Goal: Communication & Community: Connect with others

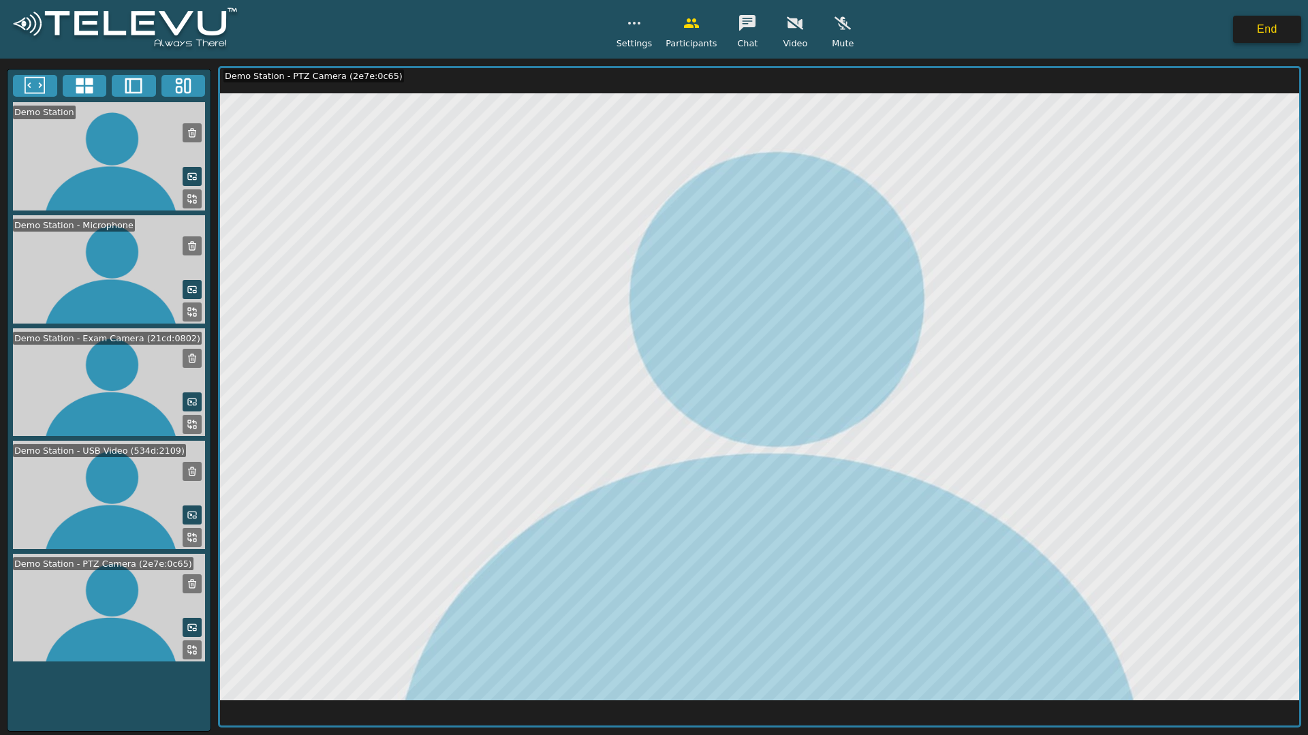
click at [1274, 29] on button "End" at bounding box center [1267, 29] width 68 height 27
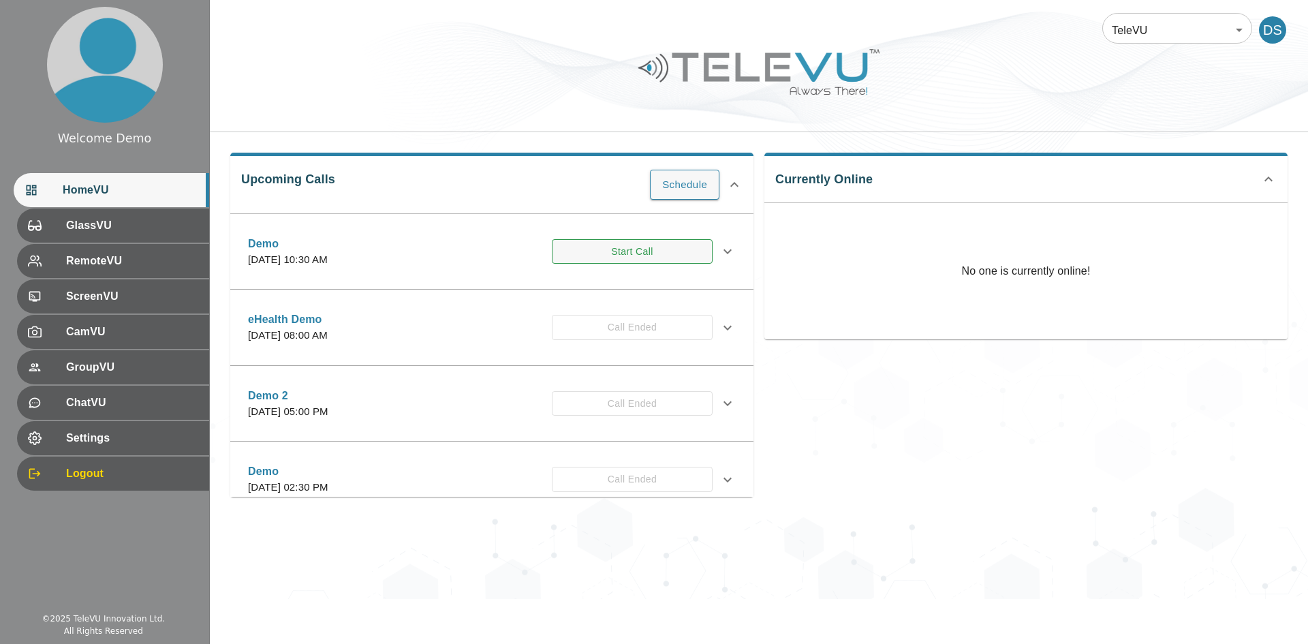
click at [645, 245] on button "Start Call" at bounding box center [632, 251] width 161 height 25
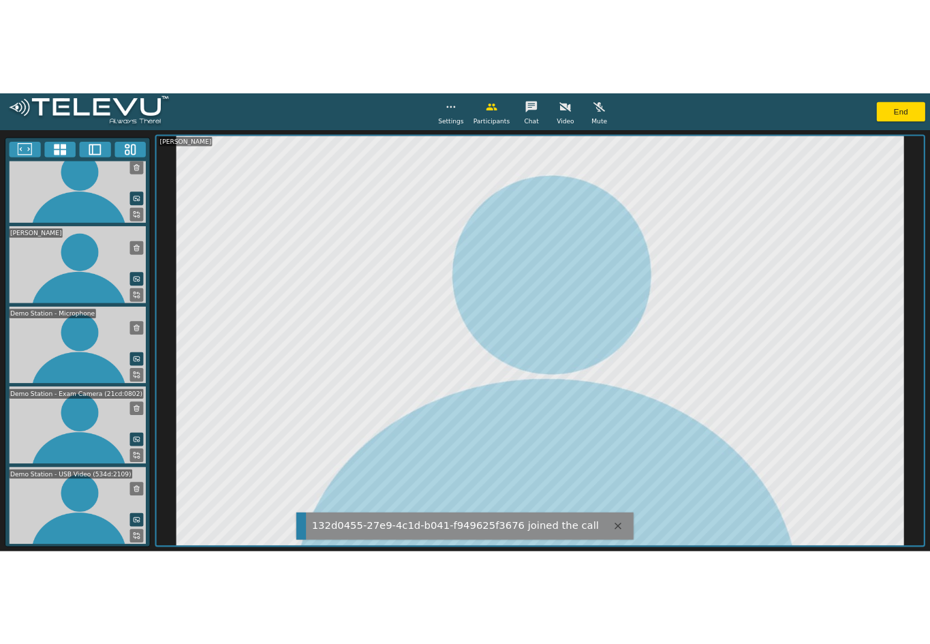
scroll to position [130, 0]
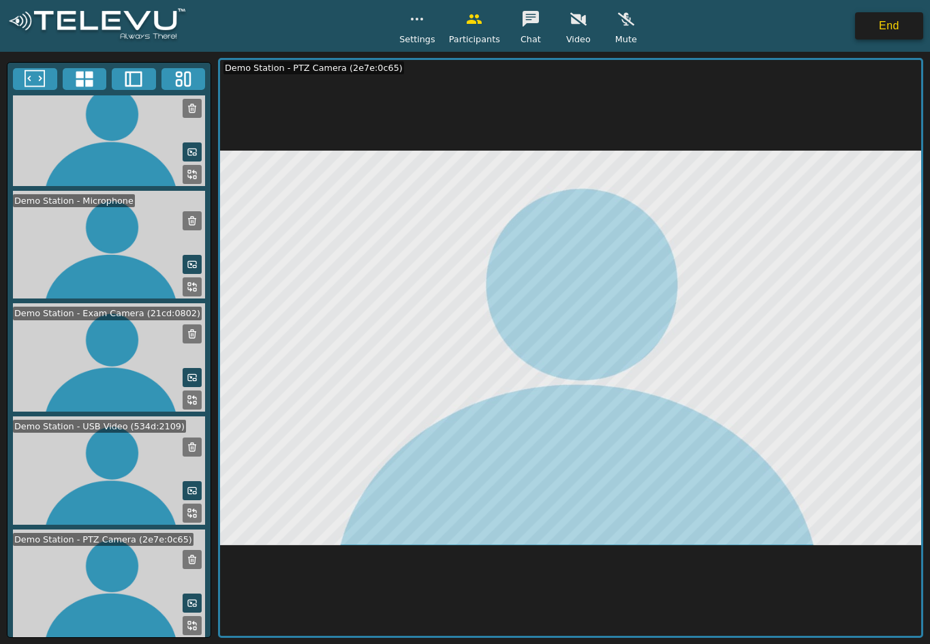
click at [893, 29] on button "End" at bounding box center [889, 25] width 68 height 27
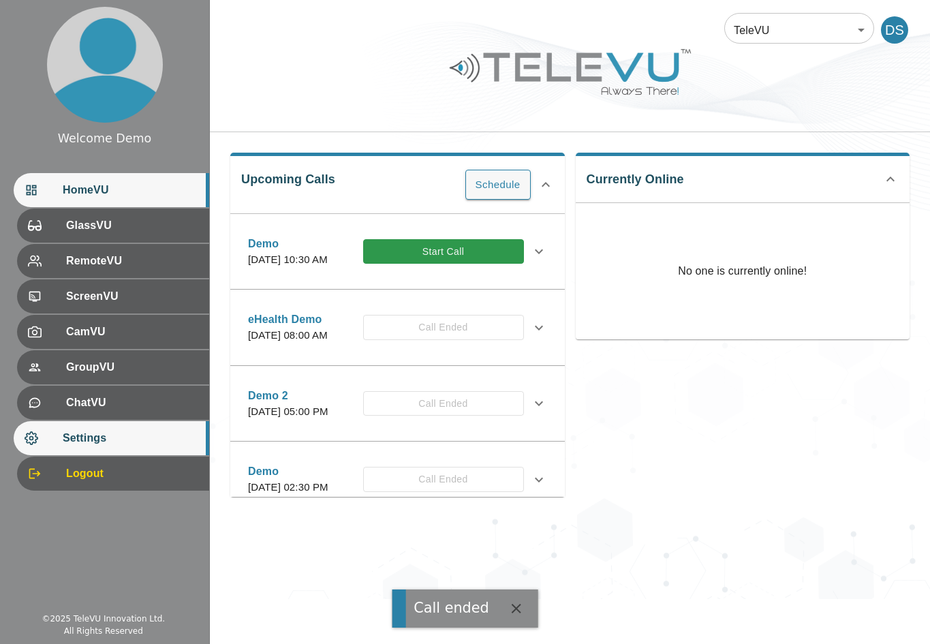
click at [132, 438] on span "Settings" at bounding box center [131, 438] width 136 height 16
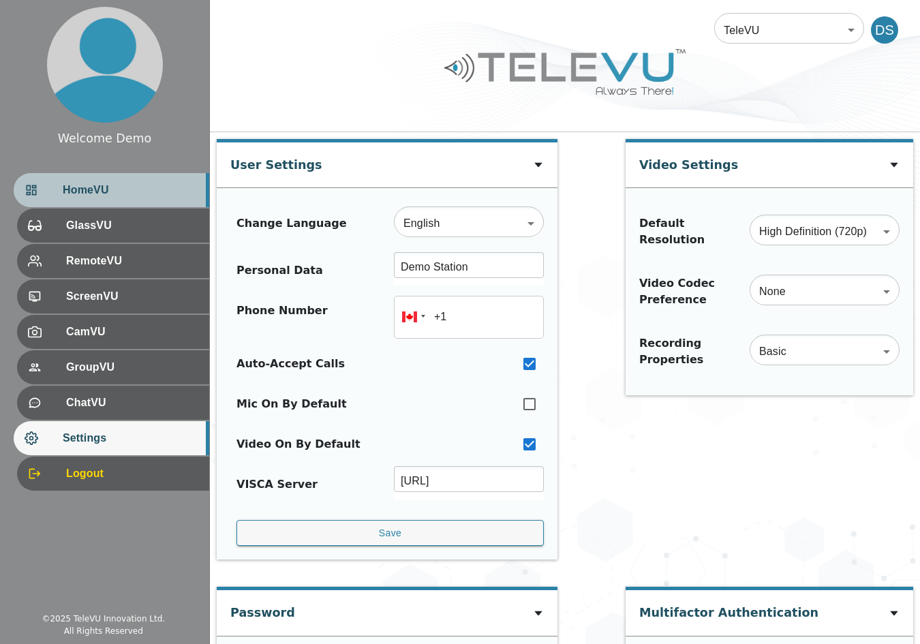
click at [85, 187] on span "HomeVU" at bounding box center [131, 190] width 136 height 16
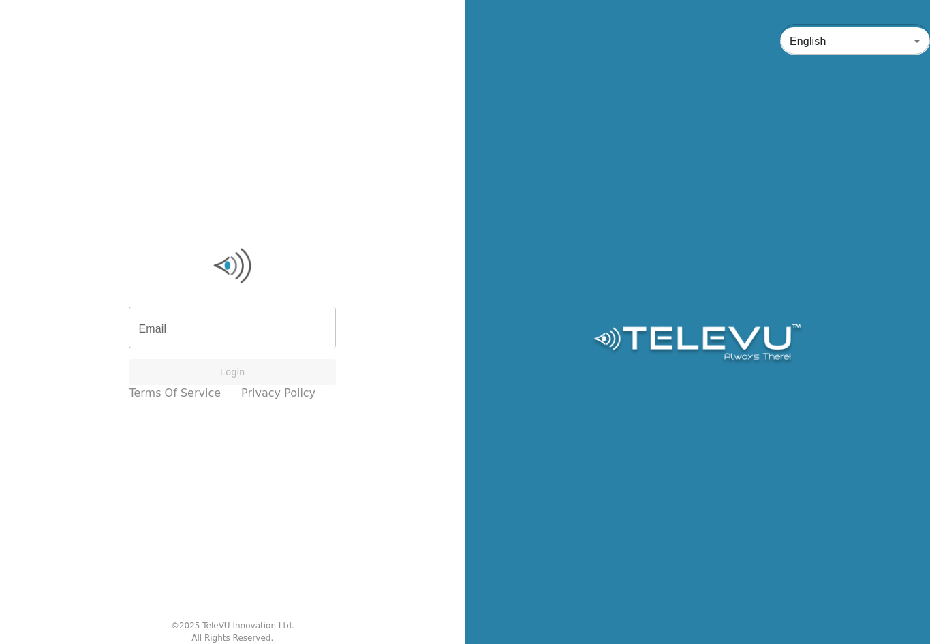
click at [176, 318] on input "Email" at bounding box center [232, 329] width 207 height 38
type input "[EMAIL_ADDRESS][DOMAIN_NAME]"
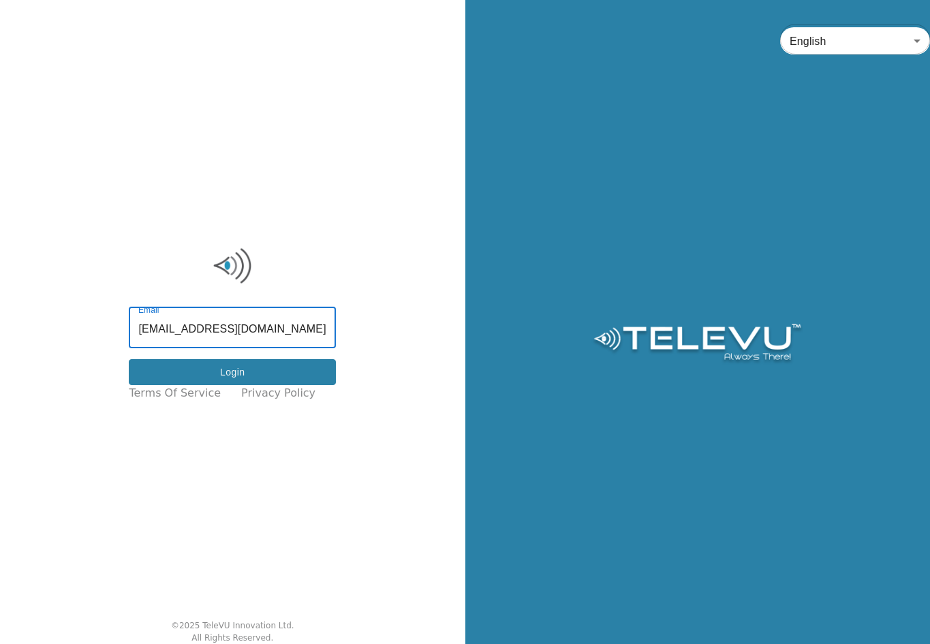
click at [212, 382] on button "Login" at bounding box center [232, 372] width 207 height 27
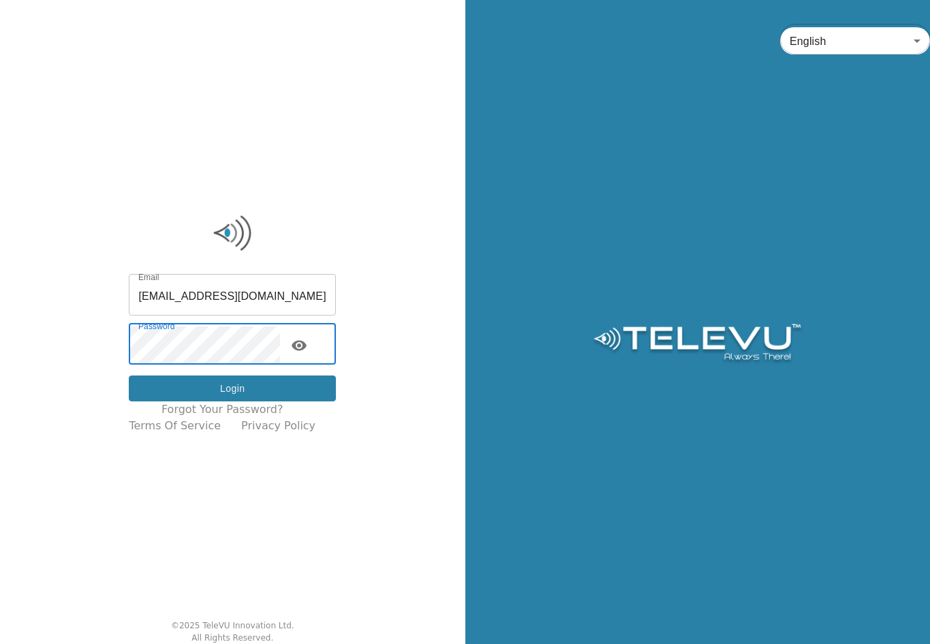
click at [183, 392] on button "Login" at bounding box center [232, 388] width 207 height 27
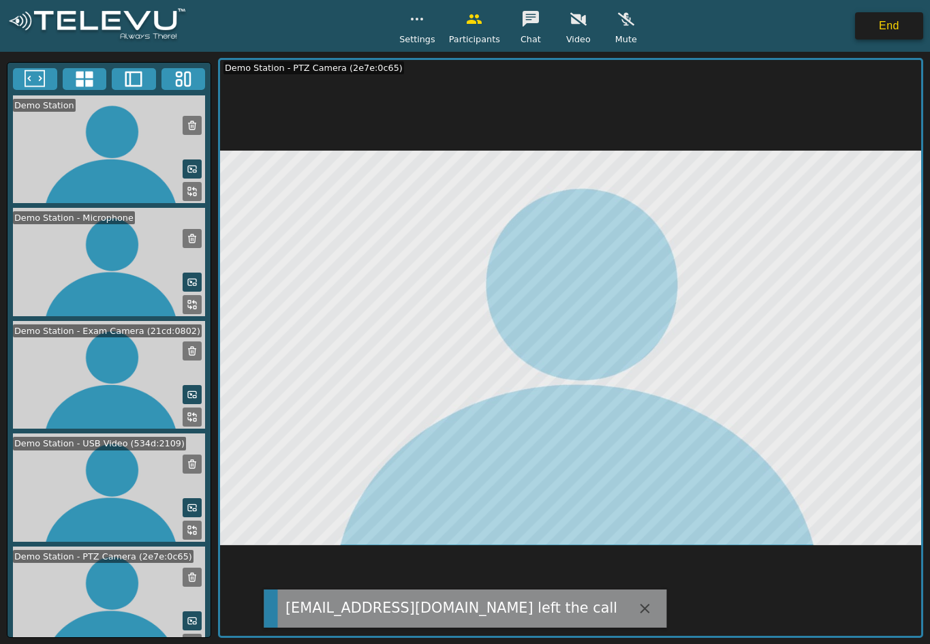
click at [883, 31] on button "End" at bounding box center [889, 25] width 68 height 27
